Goal: Task Accomplishment & Management: Complete application form

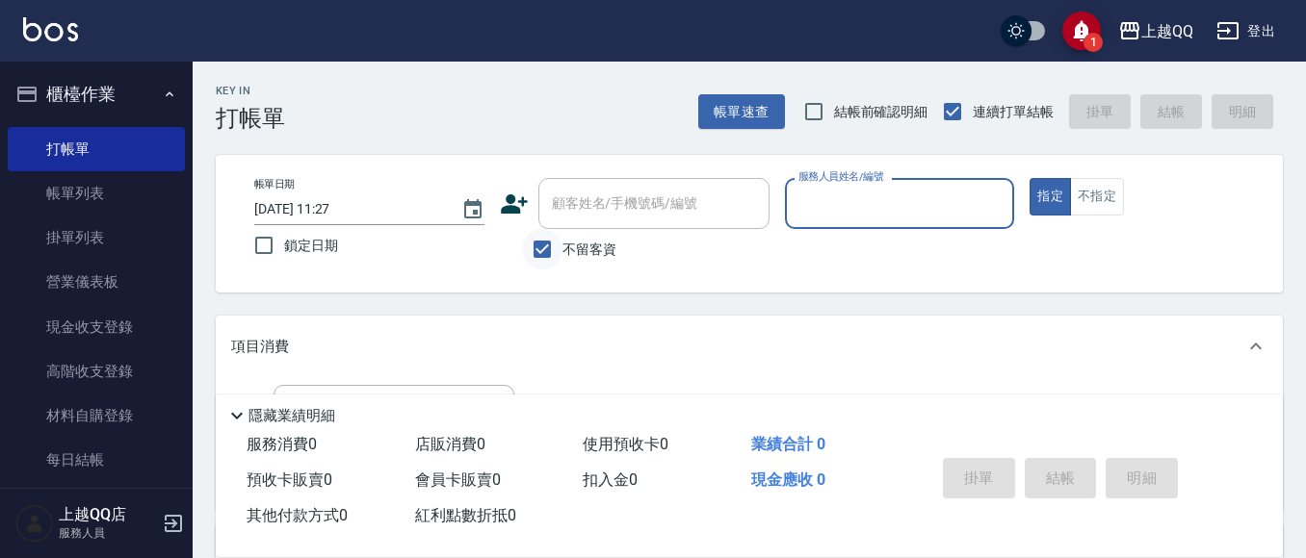
click at [548, 252] on input "不留客資" at bounding box center [542, 249] width 40 height 40
checkbox input "false"
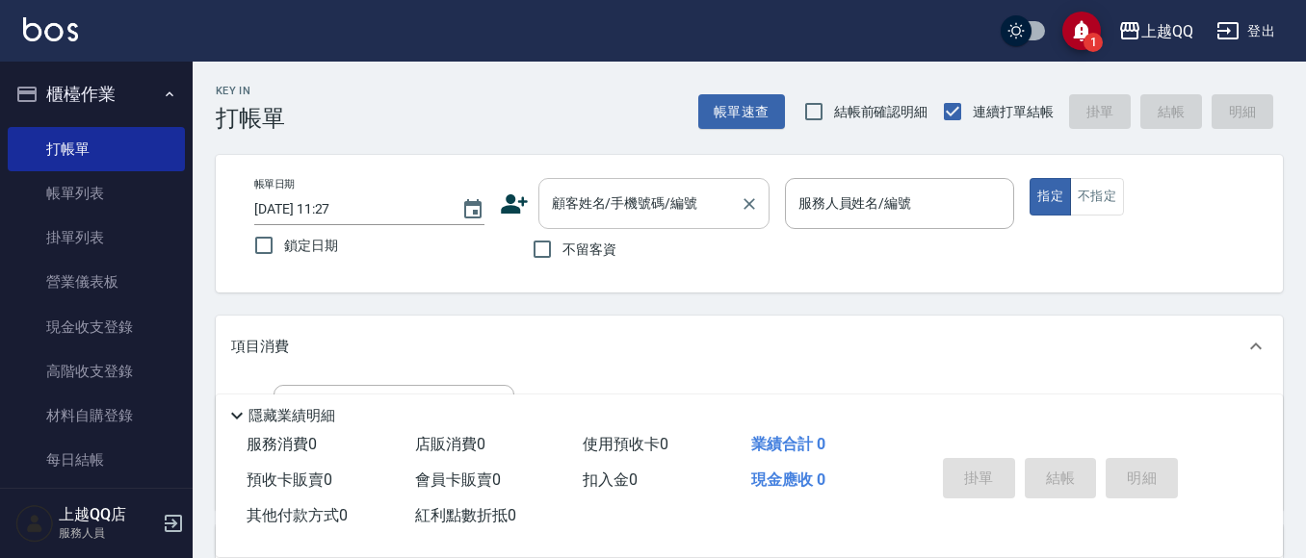
click at [559, 222] on div "顧客姓名/手機號碼/編號" at bounding box center [653, 203] width 231 height 51
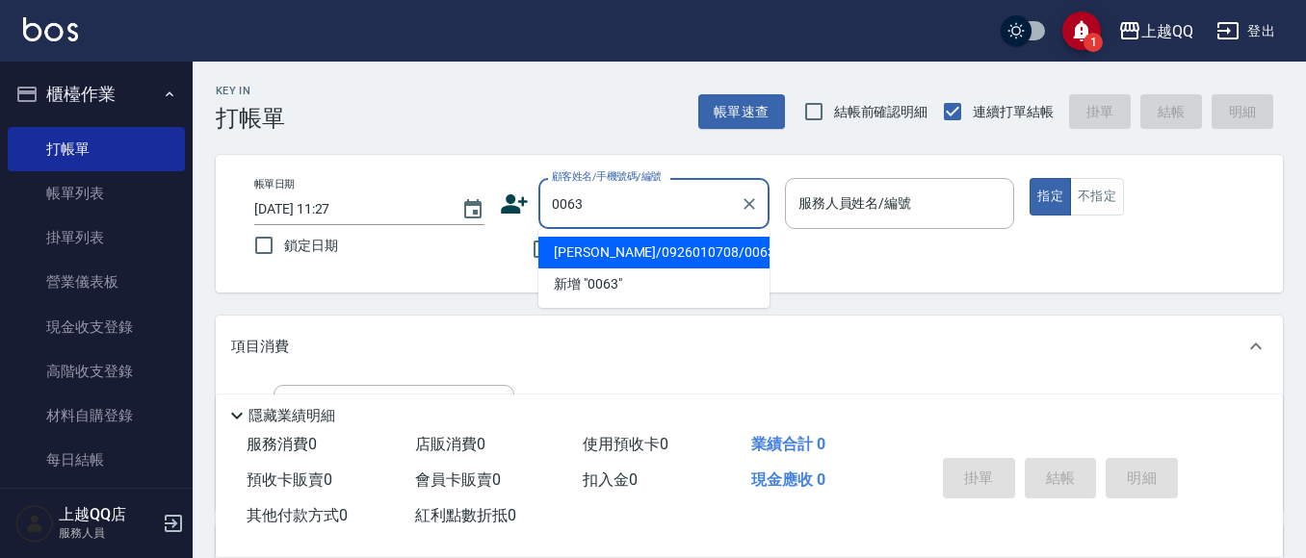
type input "[PERSON_NAME]/0926010708/0063"
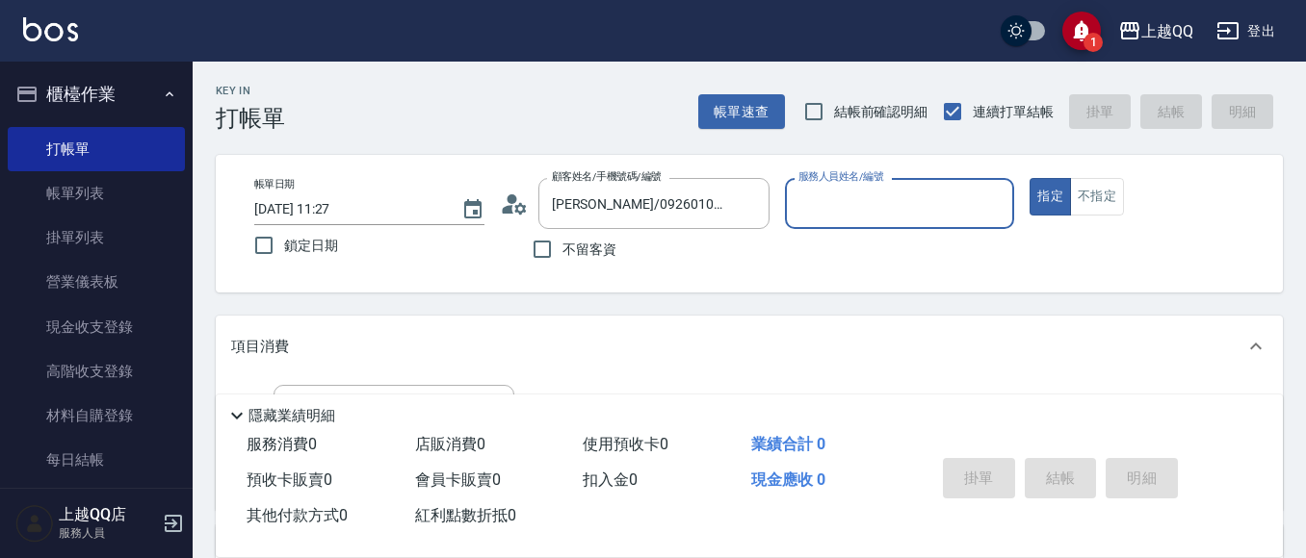
type input "[PERSON_NAME]-8"
click at [763, 208] on div "[PERSON_NAME]/0926010708/0063 顧客姓名/手機號碼/編號" at bounding box center [653, 203] width 231 height 51
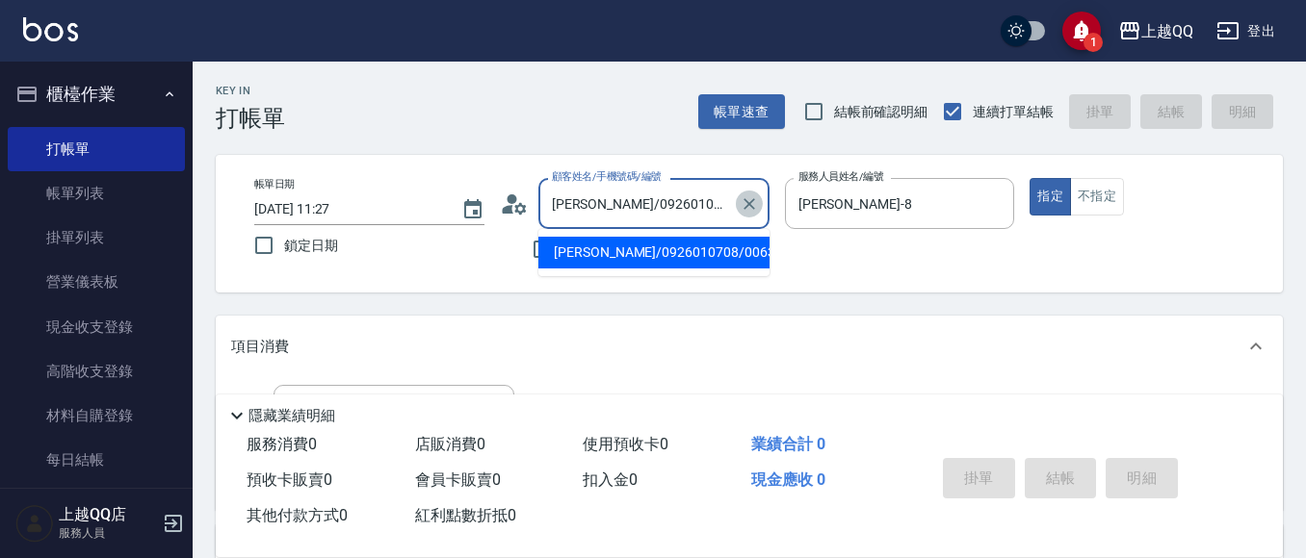
click at [750, 199] on icon "Clear" at bounding box center [748, 203] width 19 height 19
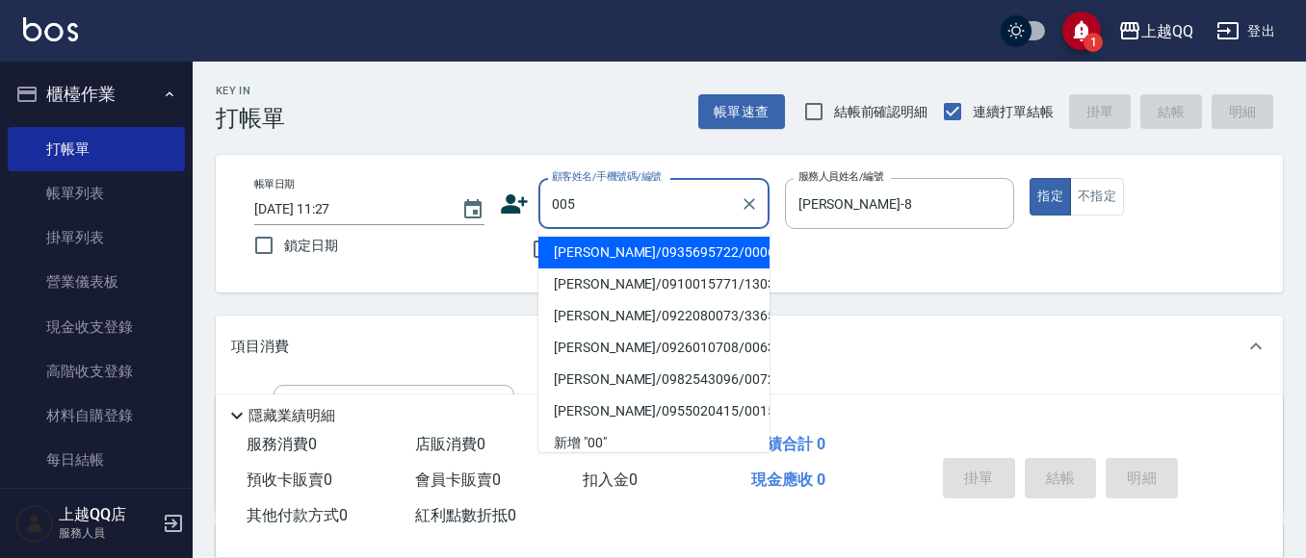
type input "0053"
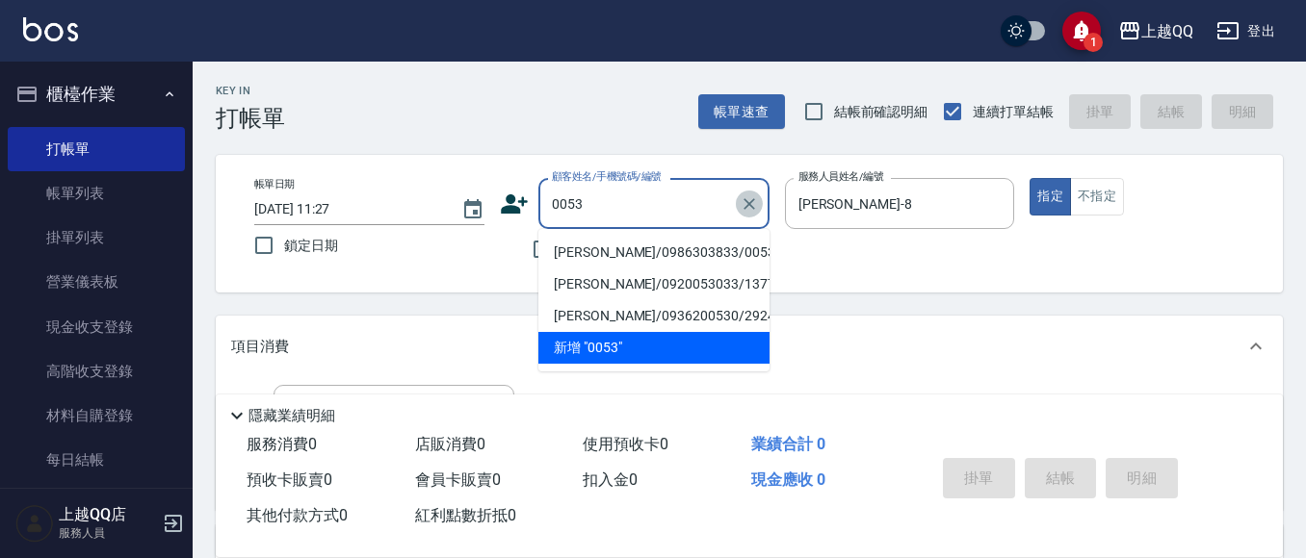
click at [744, 203] on icon "Clear" at bounding box center [748, 203] width 19 height 19
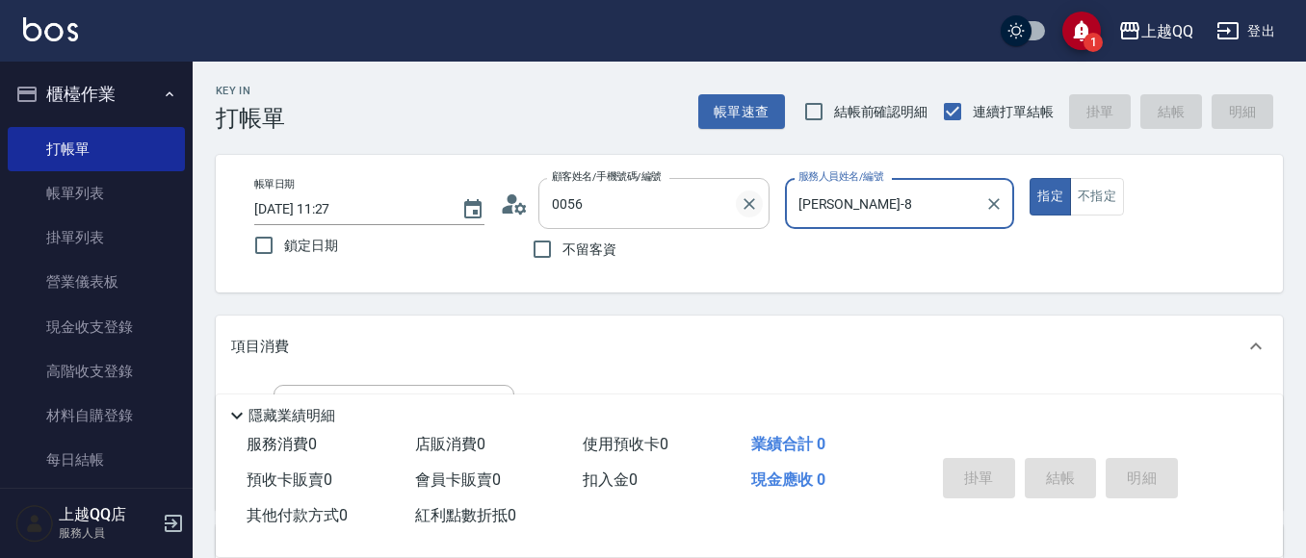
type input "[PERSON_NAME]/0988312013/0056"
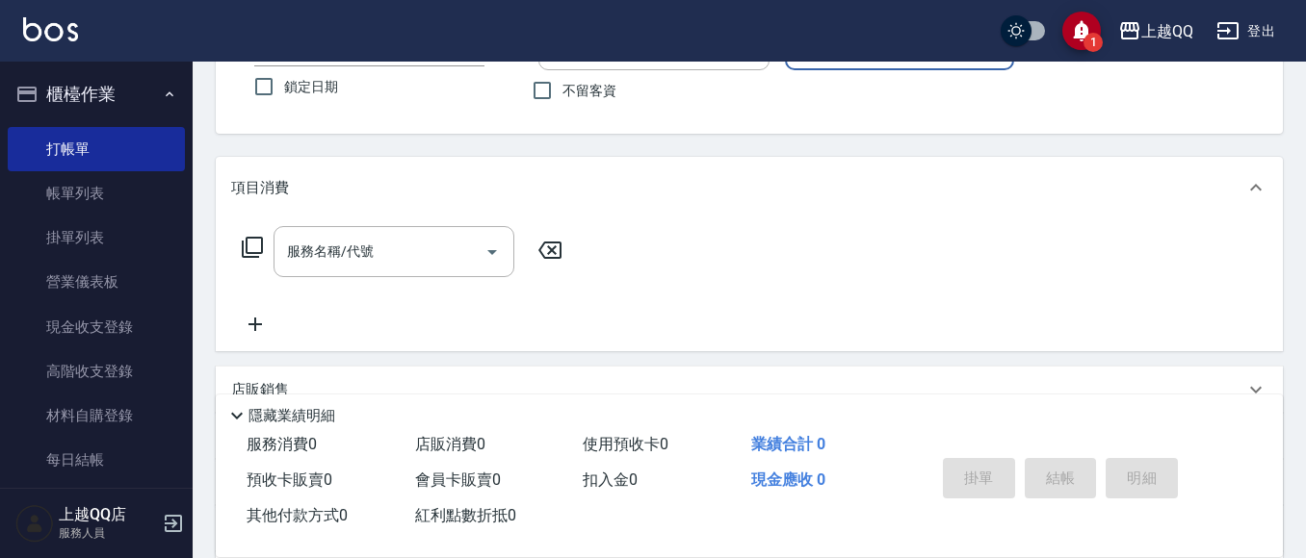
scroll to position [163, 0]
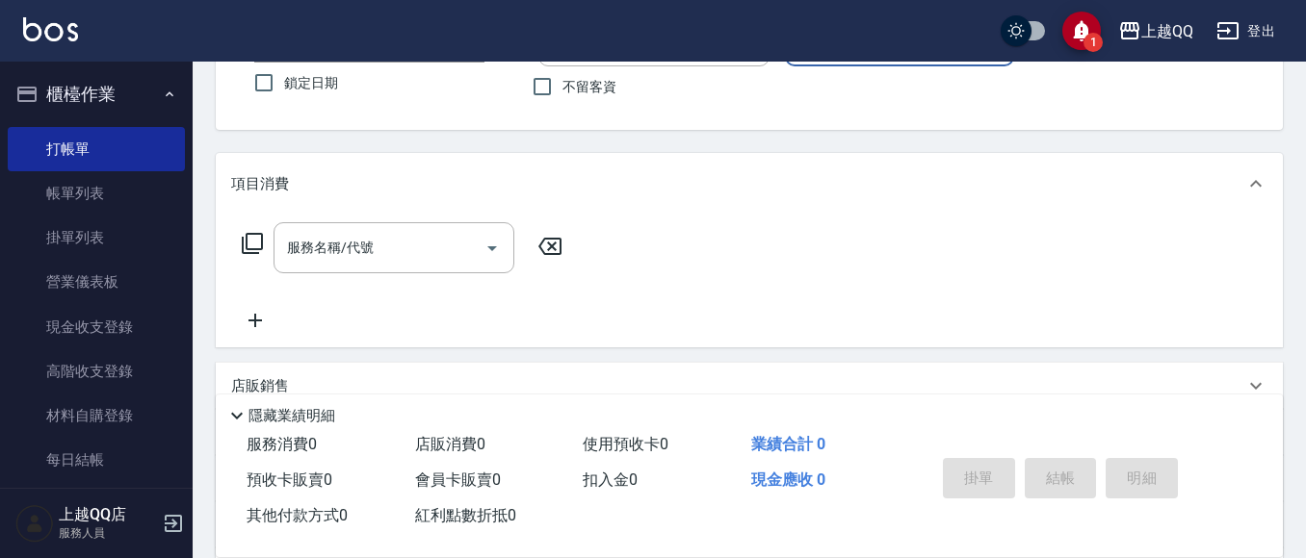
click at [251, 242] on icon at bounding box center [252, 243] width 23 height 23
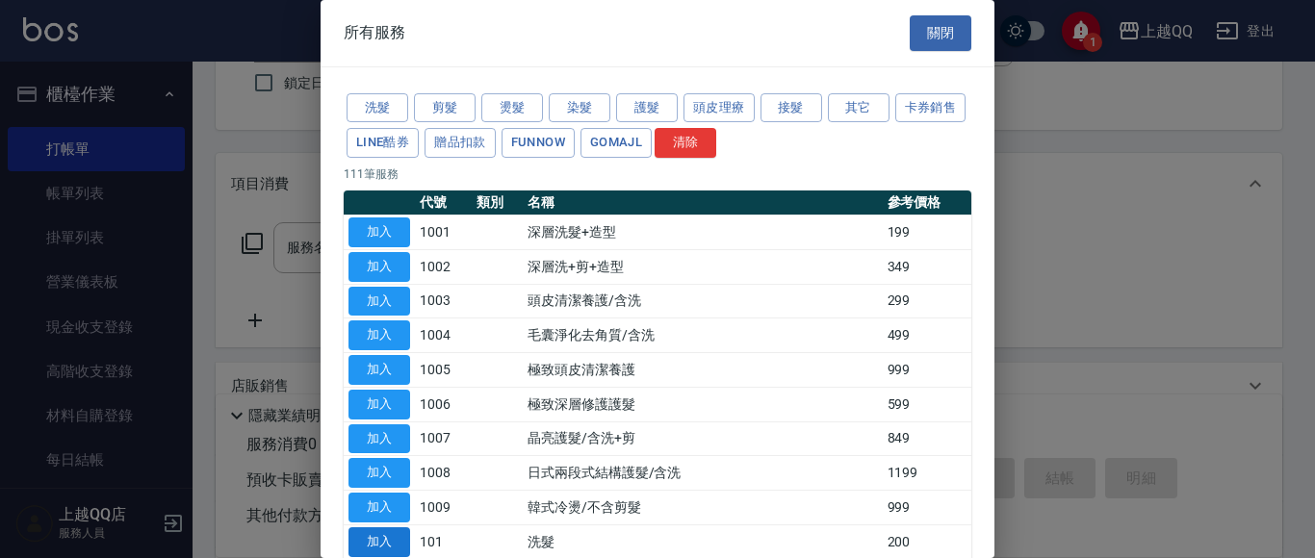
click at [373, 544] on button "加入" at bounding box center [380, 543] width 62 height 30
type input "洗髮(101)"
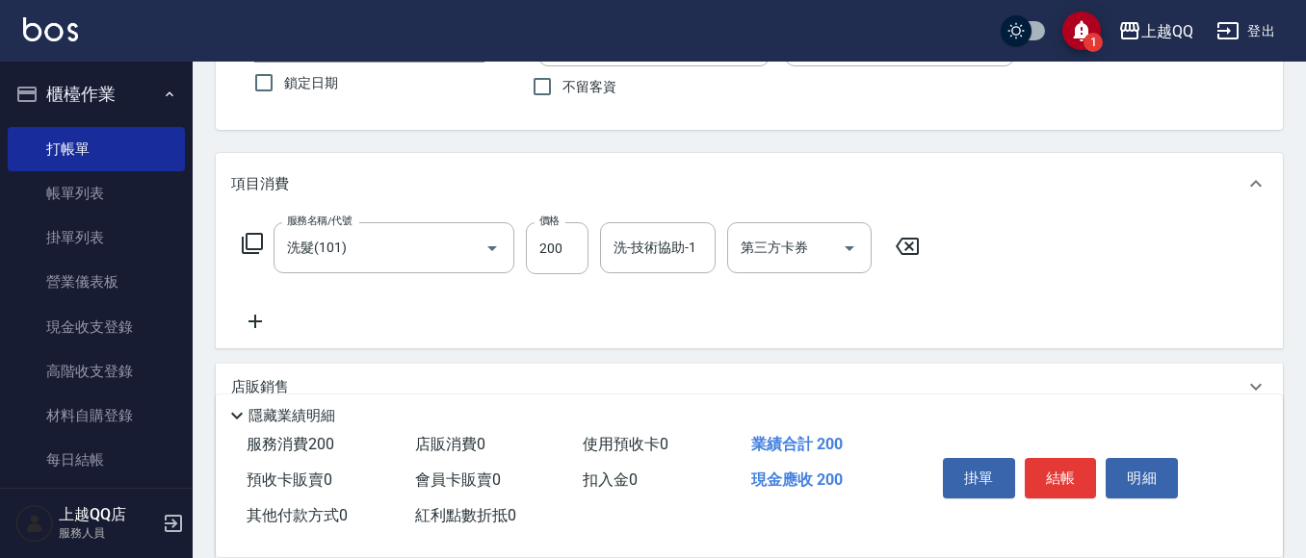
click at [255, 244] on icon at bounding box center [252, 243] width 23 height 23
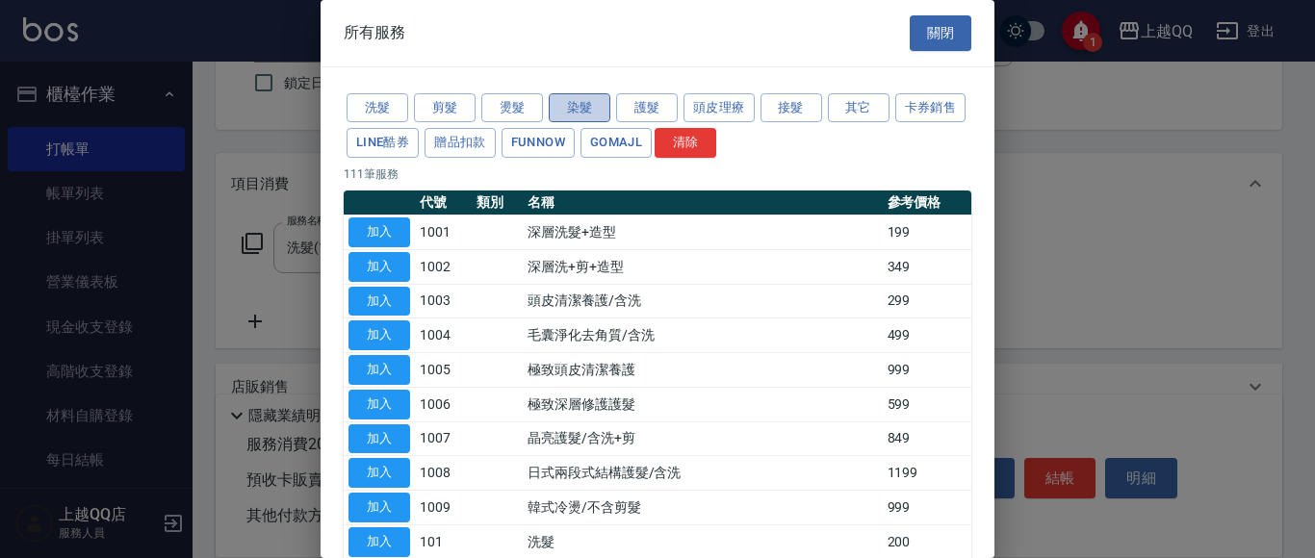
click at [593, 97] on button "染髮" at bounding box center [580, 108] width 62 height 30
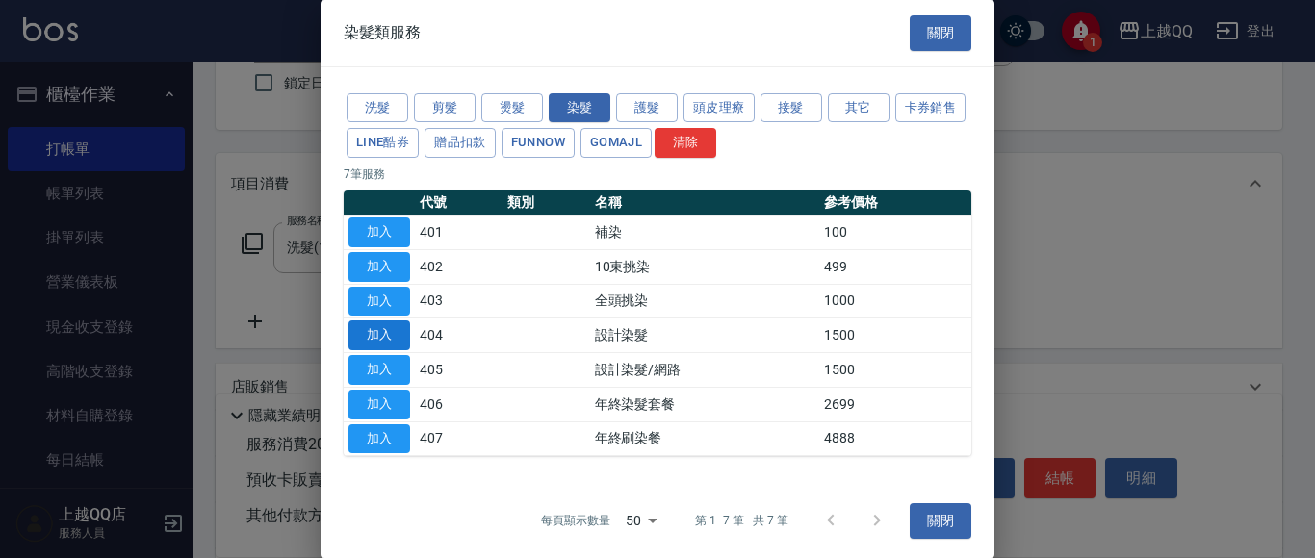
click at [392, 338] on button "加入" at bounding box center [380, 336] width 62 height 30
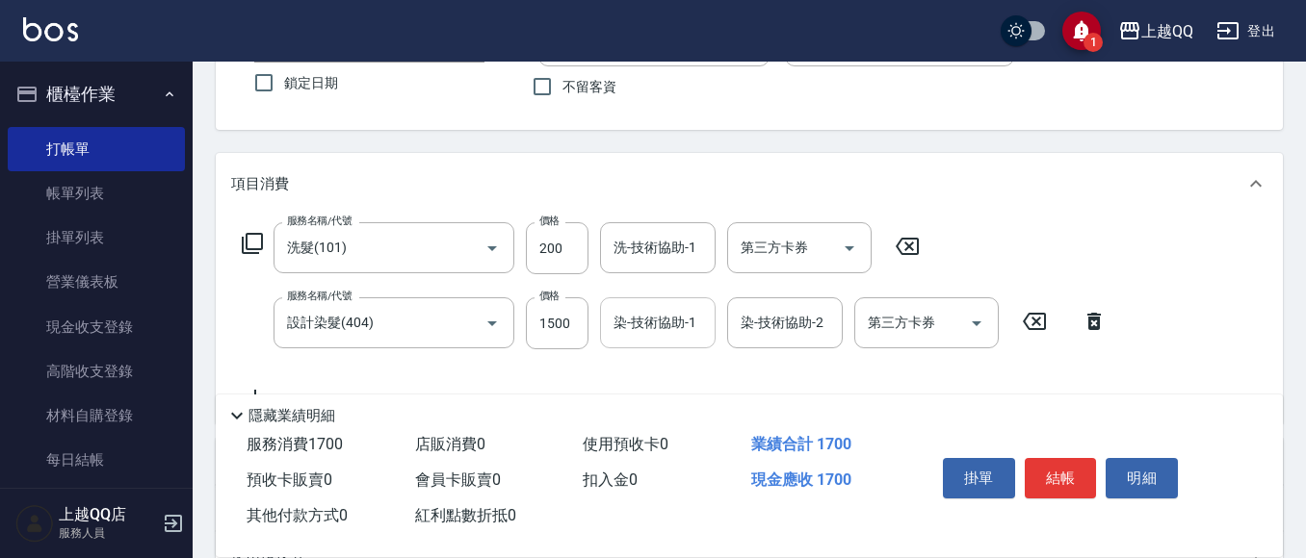
click at [613, 337] on input "染-技術協助-1" at bounding box center [657, 323] width 98 height 34
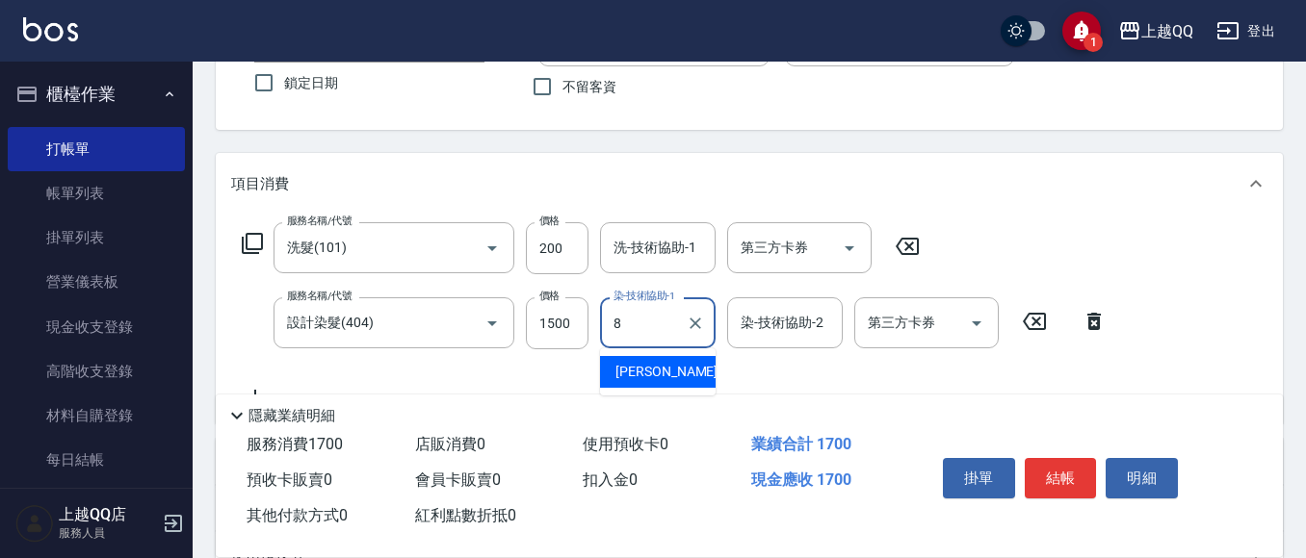
click at [644, 366] on span "[PERSON_NAME] -8" at bounding box center [672, 372] width 114 height 20
type input "[PERSON_NAME]-8"
click at [573, 246] on input "200" at bounding box center [557, 248] width 63 height 52
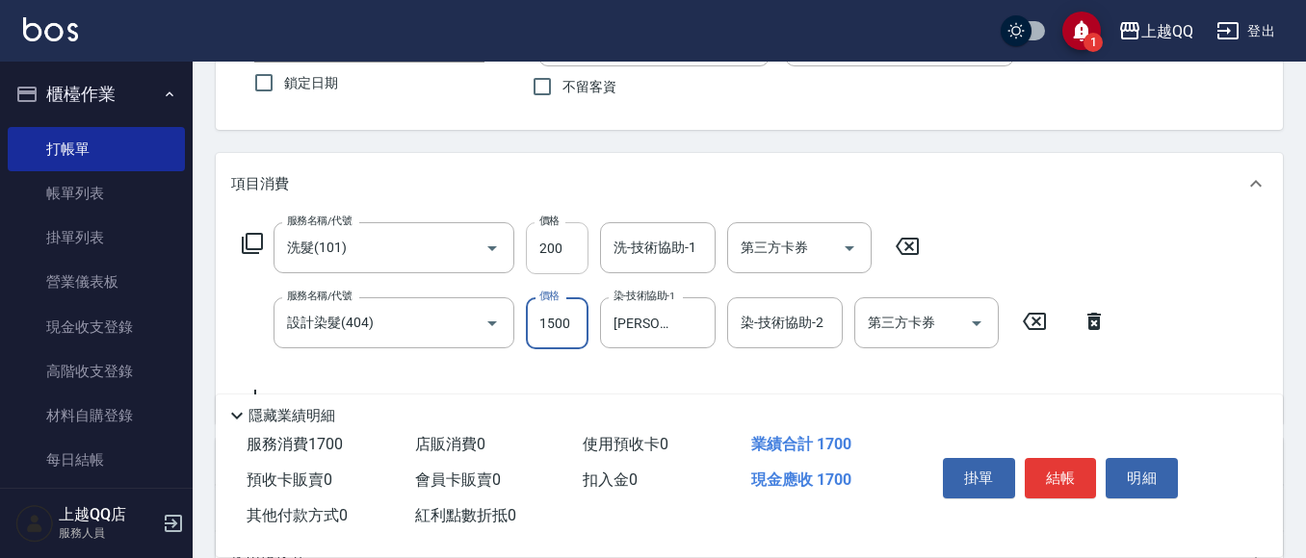
click at [573, 246] on input "200" at bounding box center [557, 248] width 63 height 52
type input "230"
click at [633, 240] on div "洗-技術協助-1 洗-技術協助-1" at bounding box center [658, 247] width 116 height 51
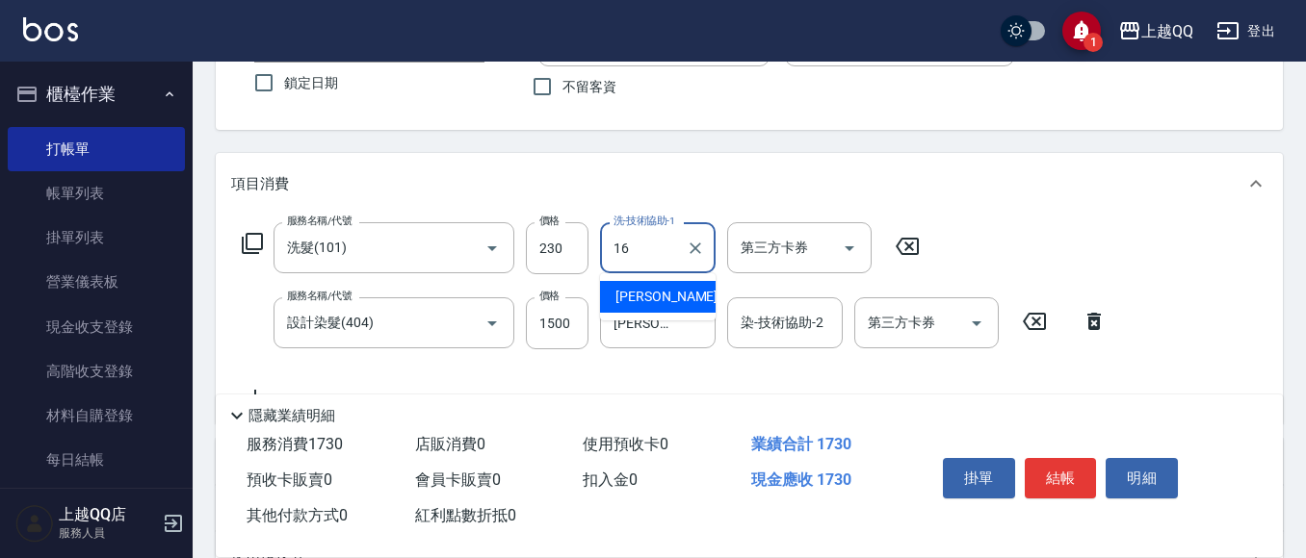
click at [648, 299] on span "[PERSON_NAME] -16" at bounding box center [675, 297] width 121 height 20
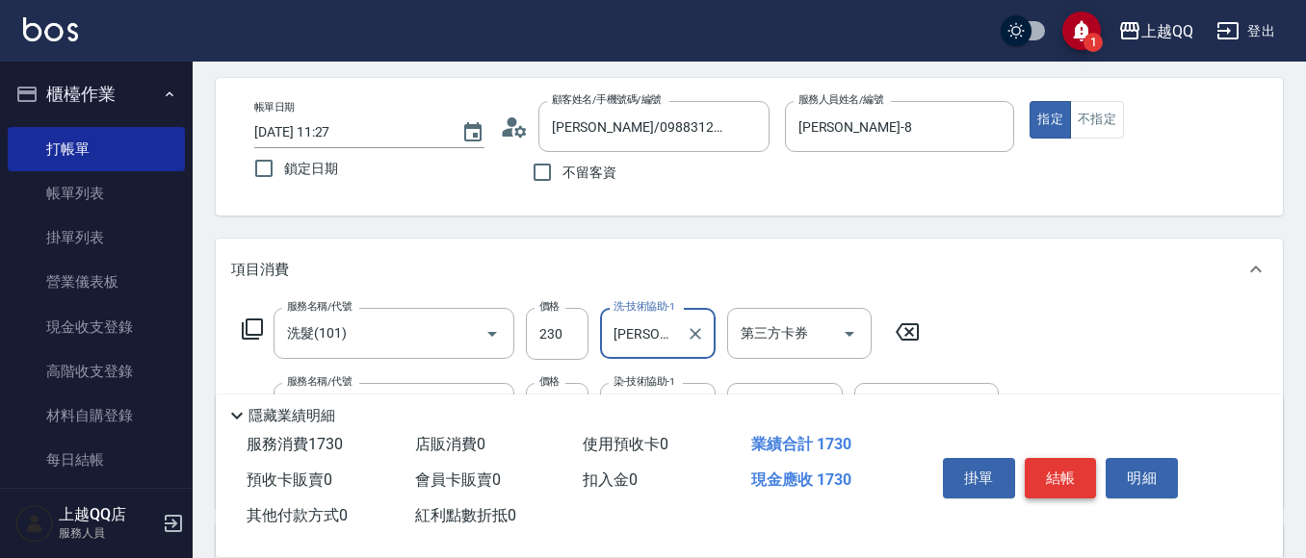
type input "[PERSON_NAME]-16"
click at [1047, 466] on button "結帳" at bounding box center [1060, 478] width 72 height 40
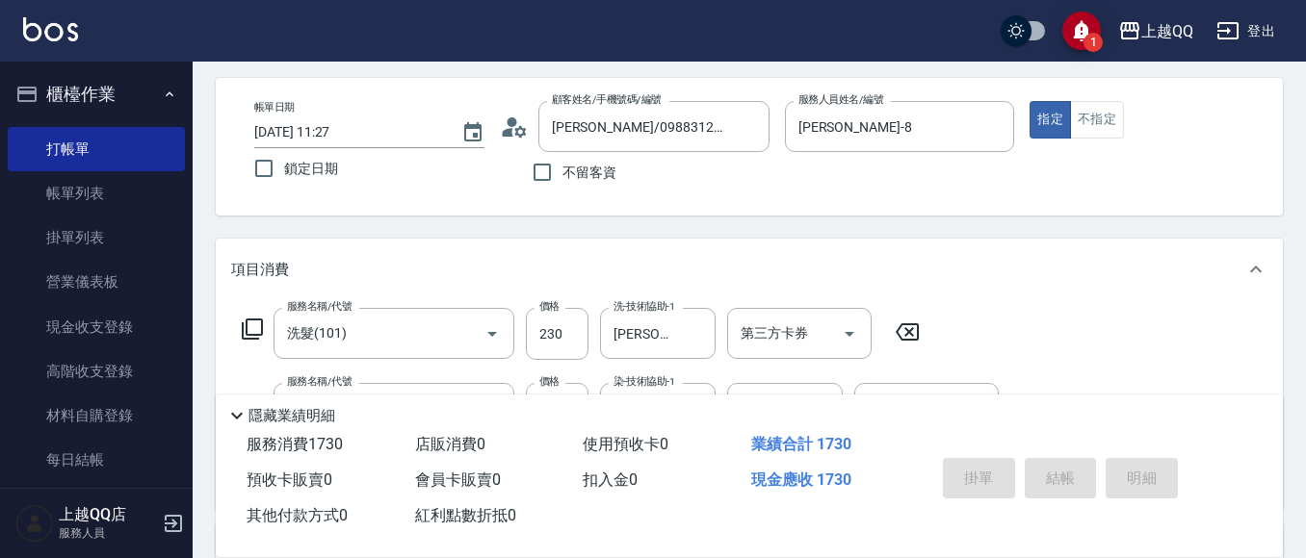
type input "[DATE] 12:12"
